Goal: Task Accomplishment & Management: Use online tool/utility

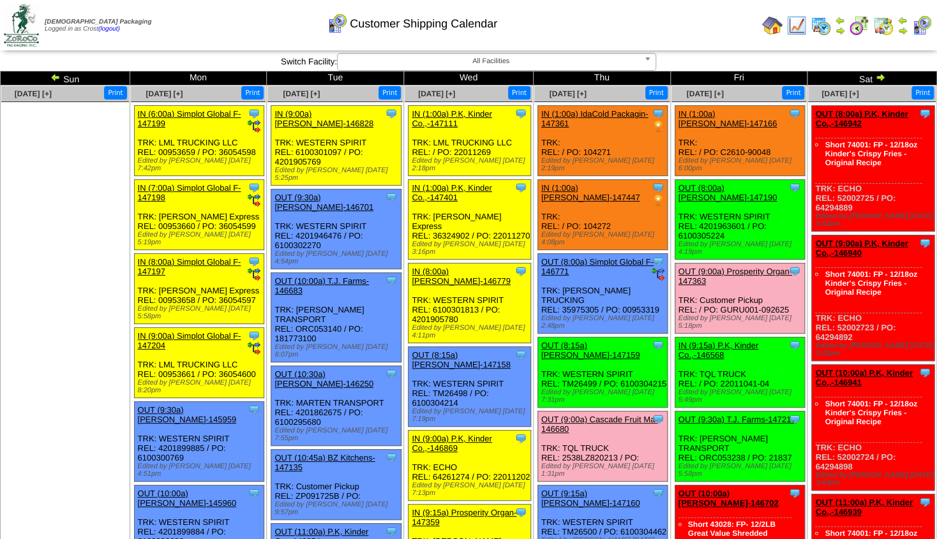
click at [793, 22] on img at bounding box center [796, 25] width 20 height 20
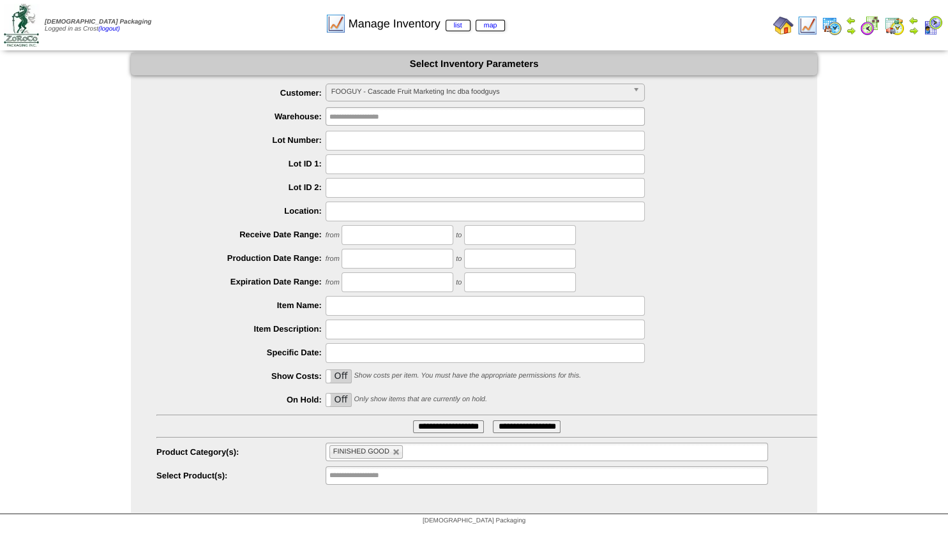
click at [384, 89] on span "FOOGUY - Cascade Fruit Marketing Inc dba foodguys" at bounding box center [479, 91] width 296 height 15
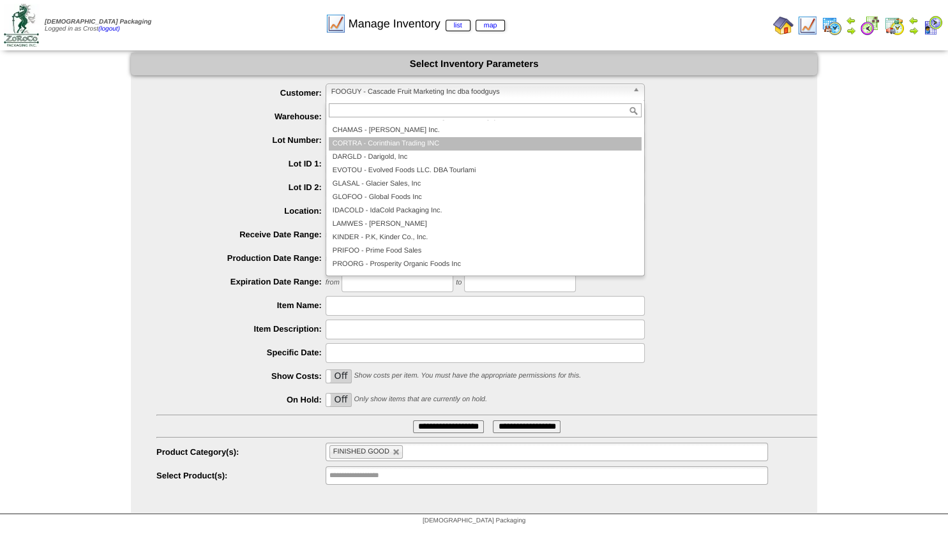
scroll to position [115, 0]
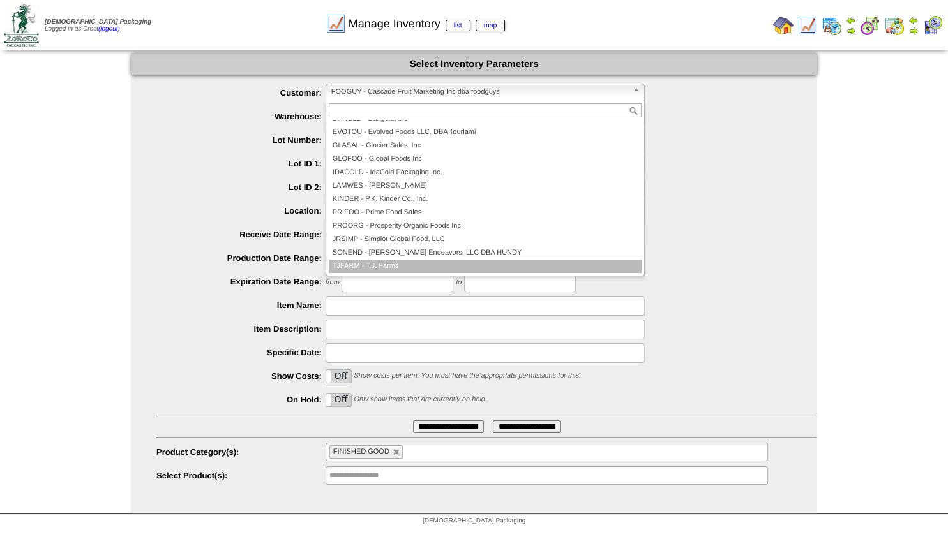
click at [393, 264] on li "TJFARM - T.J. Farms" at bounding box center [485, 266] width 313 height 13
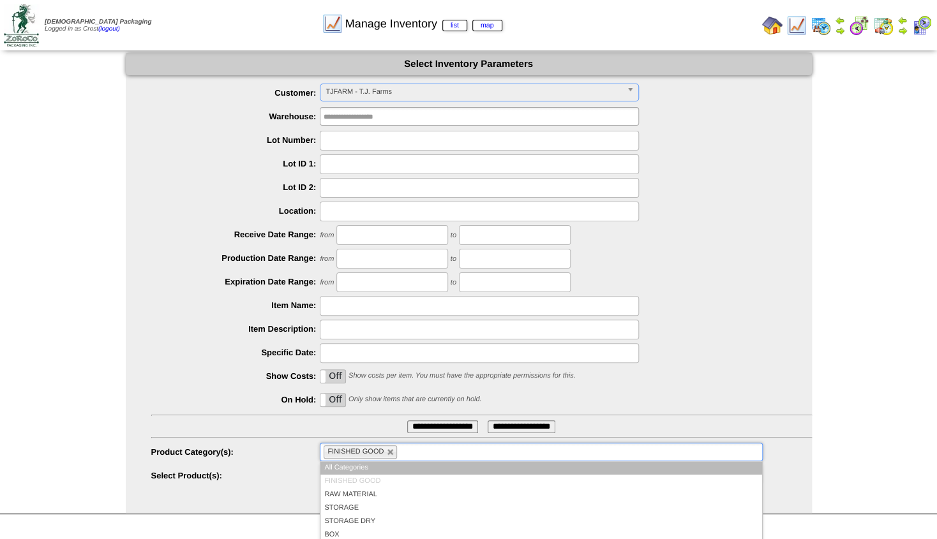
click at [400, 454] on ul "FINISHED GOOD" at bounding box center [541, 452] width 442 height 19
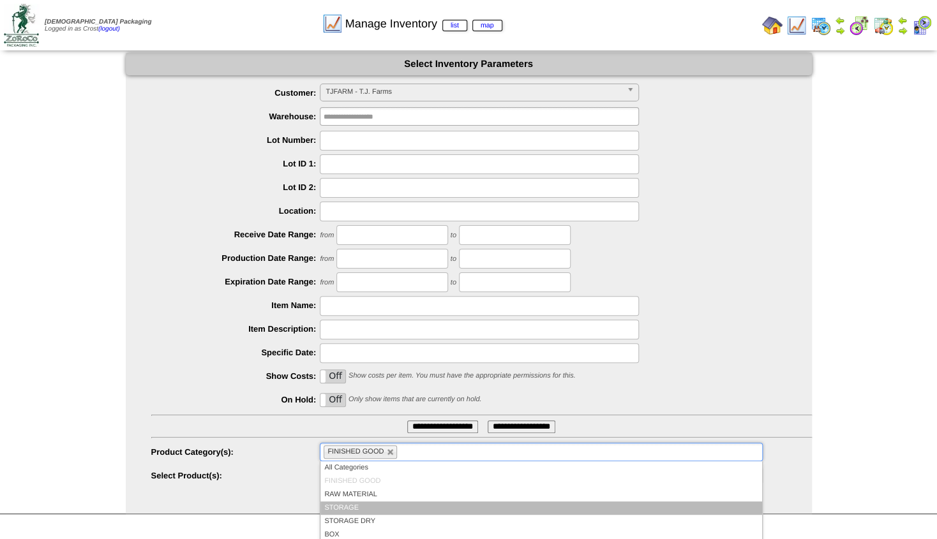
click at [359, 504] on li "STORAGE" at bounding box center [540, 508] width 441 height 13
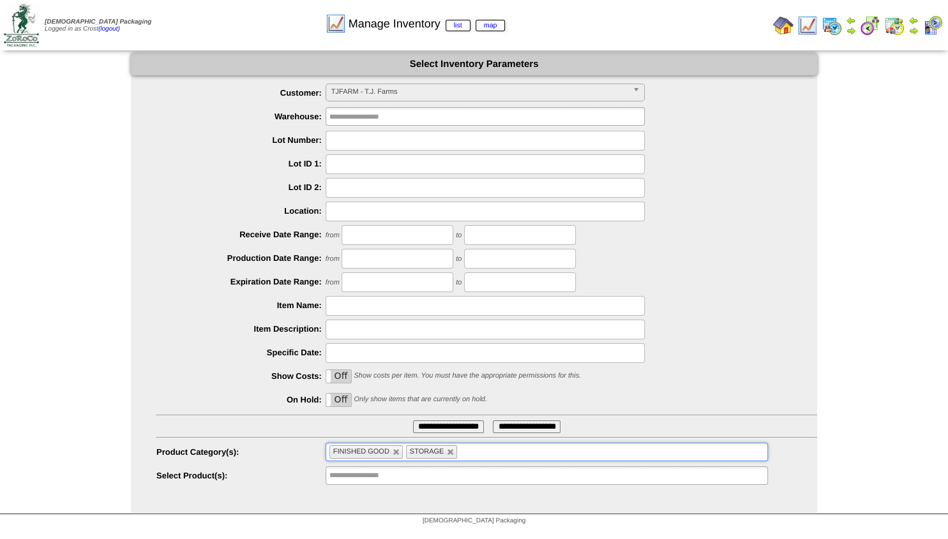
click at [390, 450] on li "FINISHED GOOD" at bounding box center [365, 452] width 73 height 13
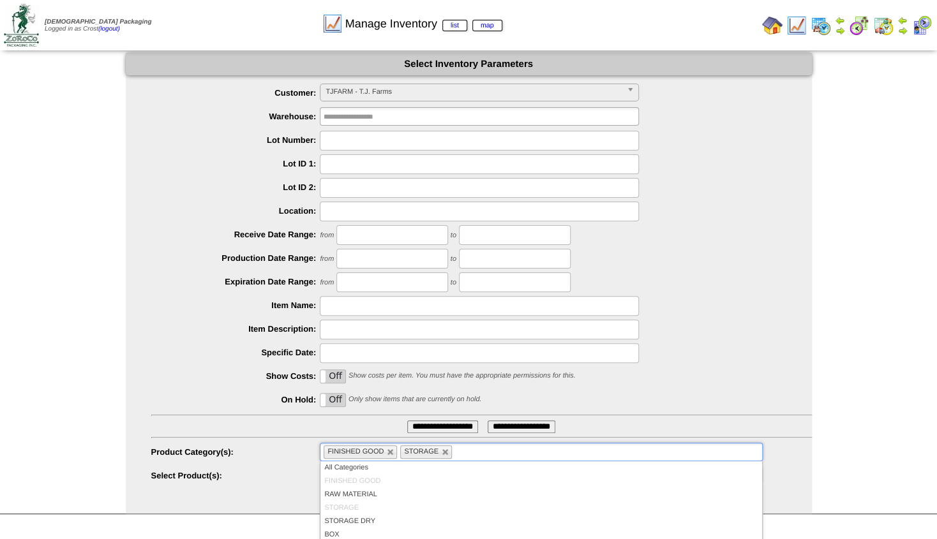
click at [437, 424] on input "**********" at bounding box center [442, 427] width 71 height 13
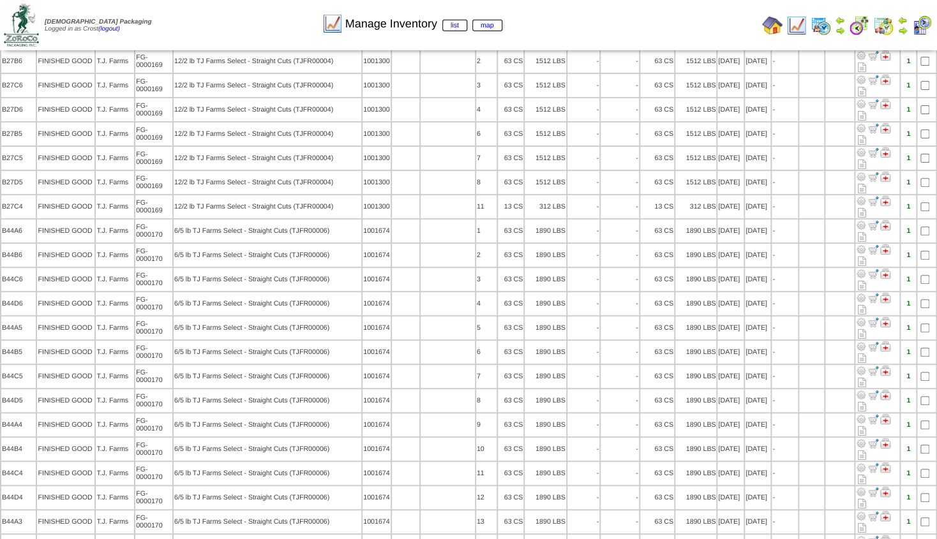
scroll to position [52, 0]
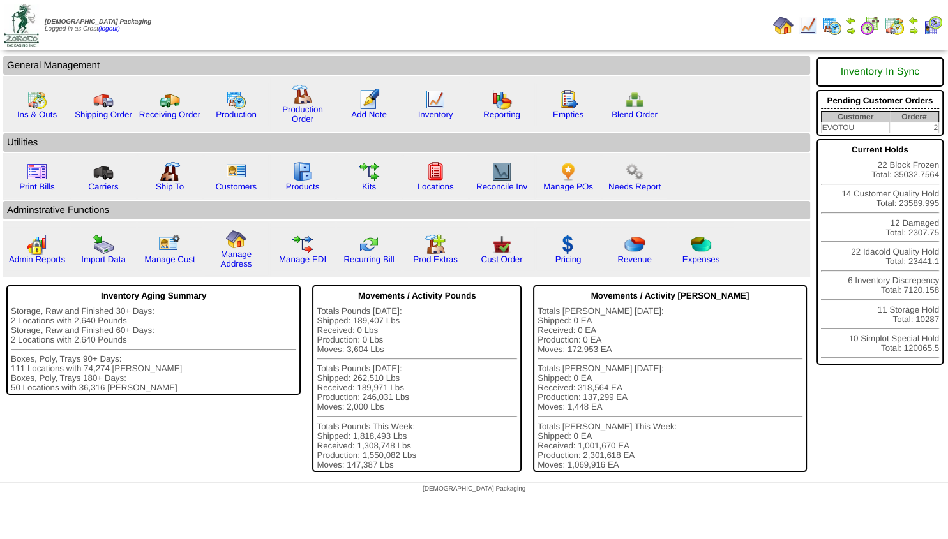
click at [910, 27] on img at bounding box center [913, 31] width 10 height 10
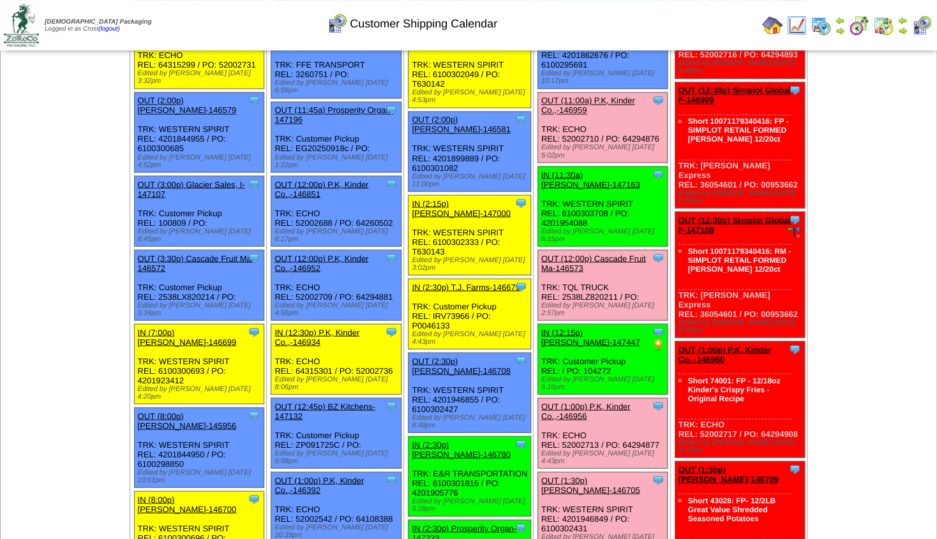
scroll to position [1022, 0]
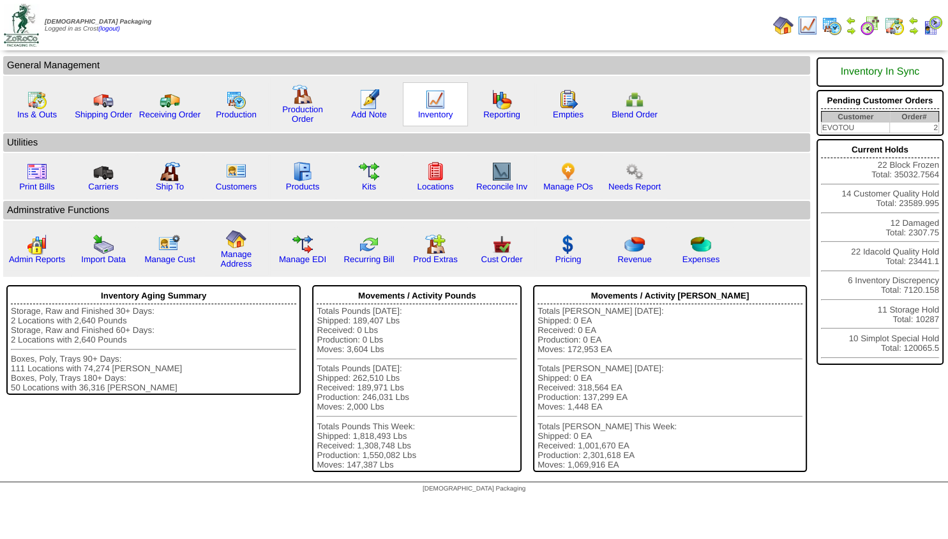
click at [429, 104] on img at bounding box center [435, 99] width 20 height 20
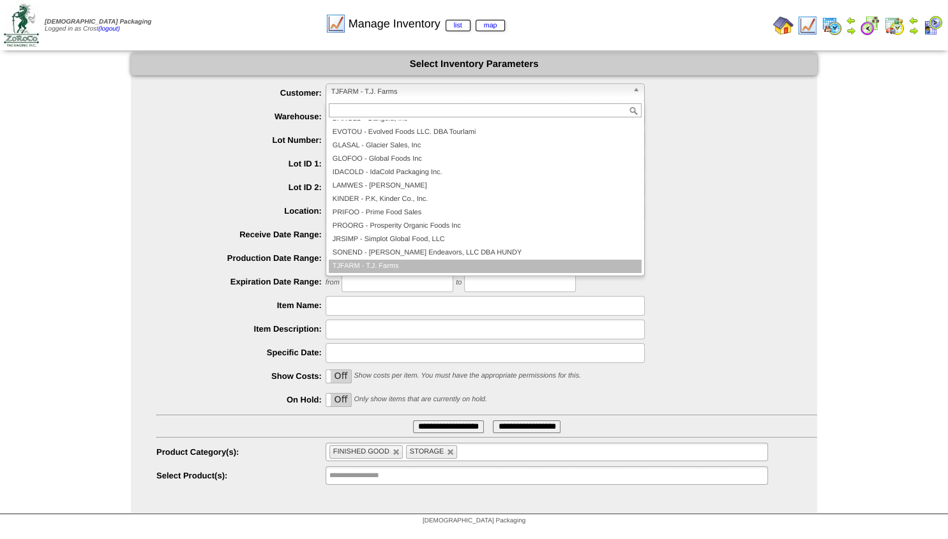
click at [354, 89] on span "TJFARM - T.J. Farms" at bounding box center [479, 91] width 296 height 15
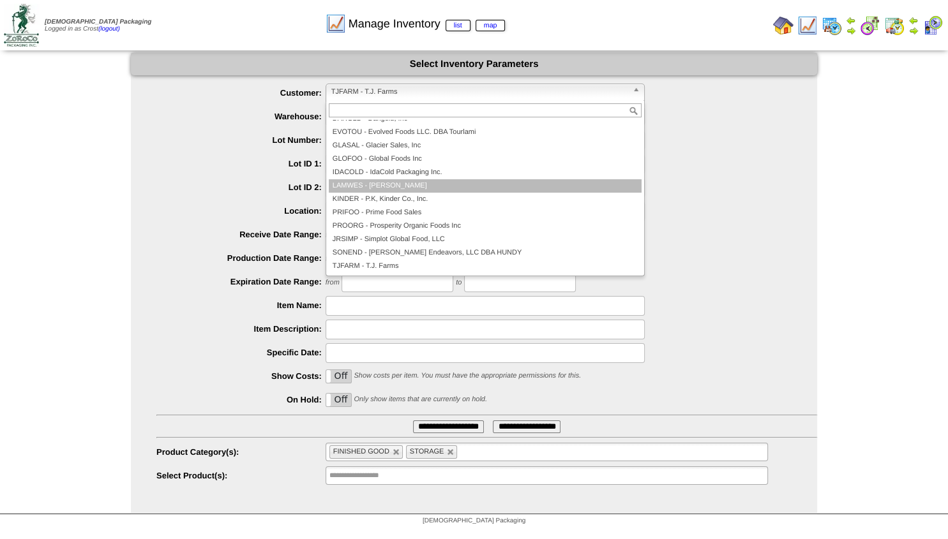
scroll to position [38, 0]
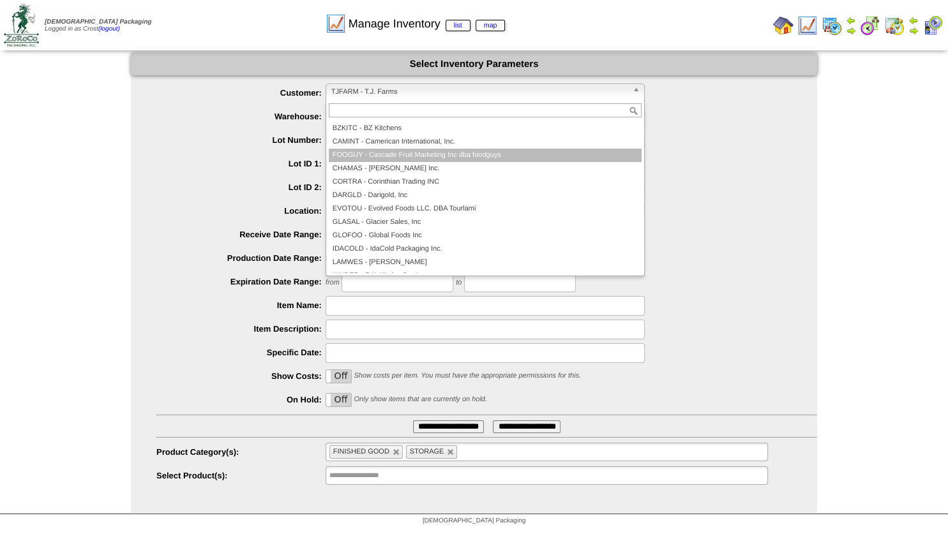
click at [379, 149] on li "FOOGUY - Cascade Fruit Marketing Inc dba foodguys" at bounding box center [485, 155] width 313 height 13
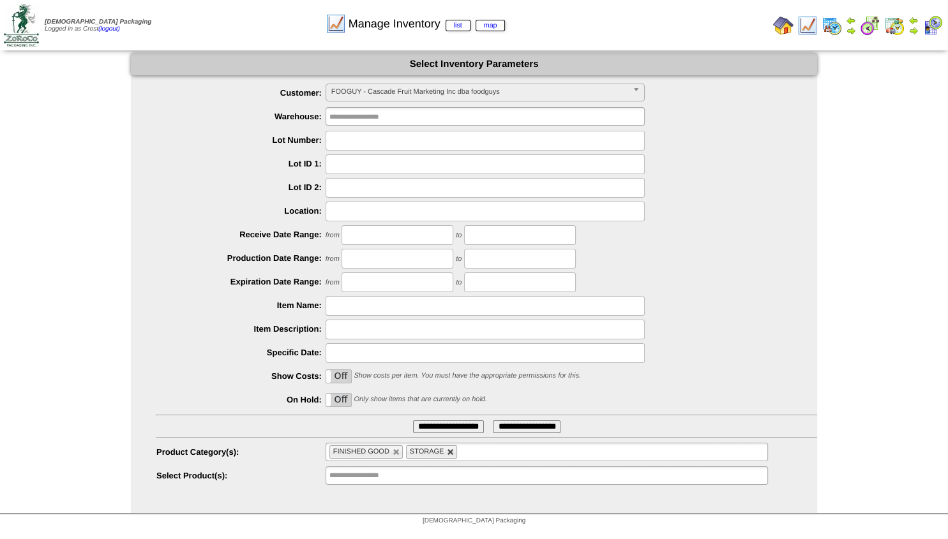
click at [451, 453] on link at bounding box center [451, 453] width 8 height 8
click at [440, 426] on input "**********" at bounding box center [448, 427] width 71 height 13
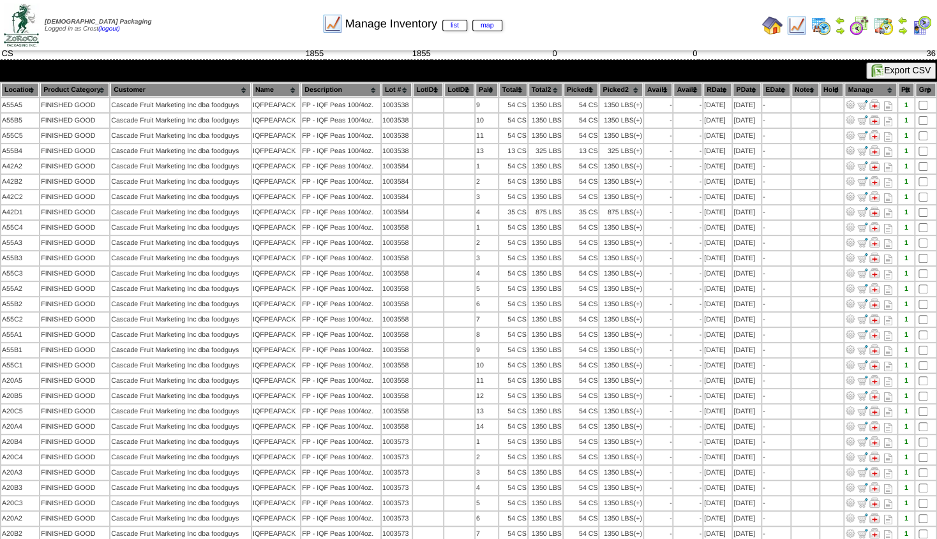
scroll to position [31, 0]
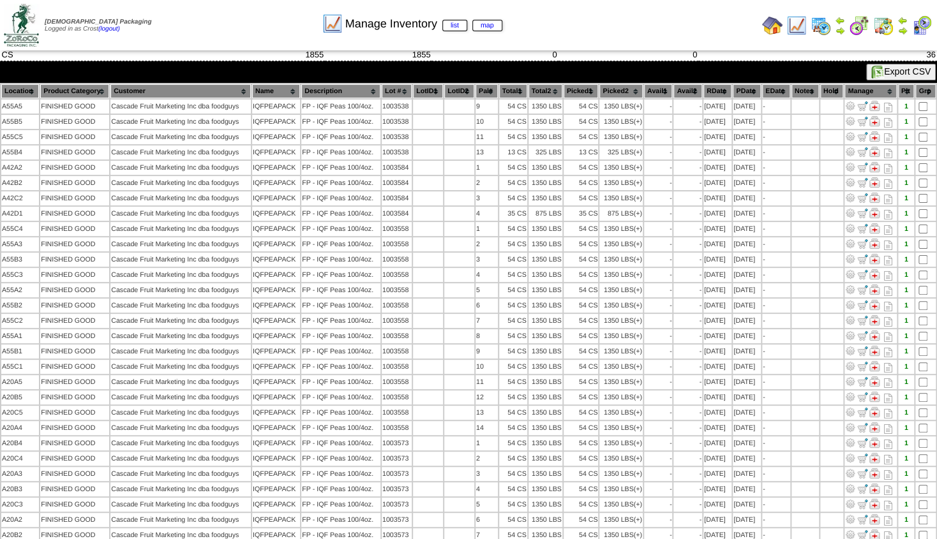
click at [10, 91] on th "Location" at bounding box center [20, 91] width 38 height 14
